Goal: Task Accomplishment & Management: Manage account settings

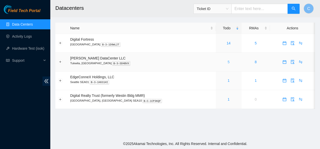
click at [228, 62] on link "5" at bounding box center [229, 62] width 2 height 4
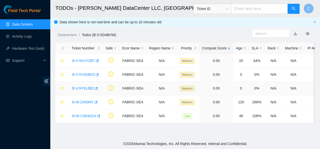
click at [82, 88] on link "B-V-5Y91JBD" at bounding box center [83, 88] width 22 height 4
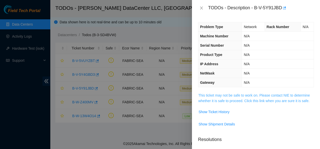
click at [206, 101] on link "This ticket may not be safe to work on. Please contact NIE to determine whether…" at bounding box center [254, 99] width 112 height 10
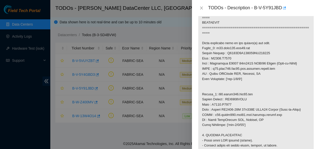
scroll to position [344, 0]
drag, startPoint x: 254, startPoint y: 8, endPoint x: 280, endPoint y: 9, distance: 26.2
click at [280, 9] on div "TODOs - Description - B-V-5Y91JBD" at bounding box center [261, 8] width 106 height 8
copy div "B-V-5Y91JBD"
click at [203, 7] on icon "close" at bounding box center [201, 8] width 4 height 4
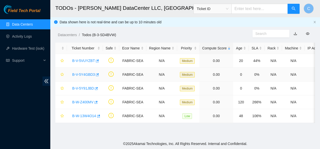
scroll to position [148, 0]
click at [82, 74] on link "B-V-5Y4GBD3" at bounding box center [83, 75] width 23 height 4
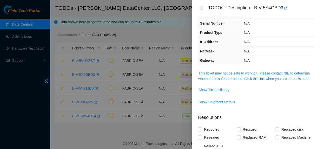
scroll to position [22, 0]
click at [225, 77] on link "This ticket may not be safe to work on. Please contact NIE to determine whether…" at bounding box center [254, 77] width 112 height 10
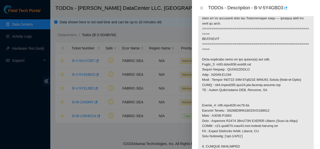
scroll to position [327, 0]
click at [201, 6] on button "Close" at bounding box center [201, 8] width 7 height 5
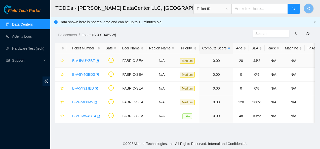
scroll to position [148, 0]
click at [85, 61] on link "B-V-5VUYZBT" at bounding box center [83, 61] width 23 height 4
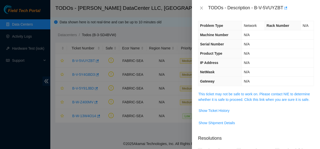
scroll to position [1, 0]
click at [204, 96] on link "This ticket may not be safe to work on. Please contact NIE to determine whether…" at bounding box center [254, 98] width 112 height 10
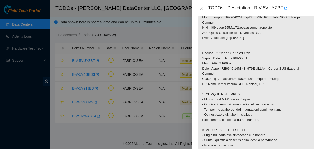
scroll to position [389, 0]
click at [202, 8] on icon "close" at bounding box center [201, 8] width 4 height 4
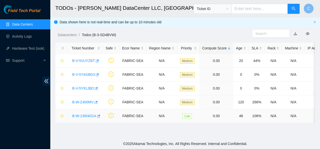
scroll to position [148, 0]
